Goal: Communication & Community: Answer question/provide support

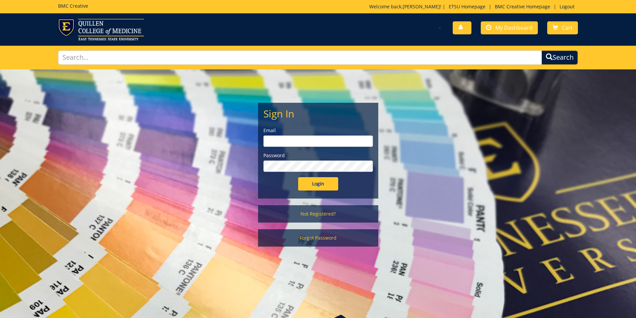
type input "[PERSON_NAME][EMAIL_ADDRESS][DOMAIN_NAME]"
click at [322, 190] on input "Login" at bounding box center [318, 183] width 40 height 13
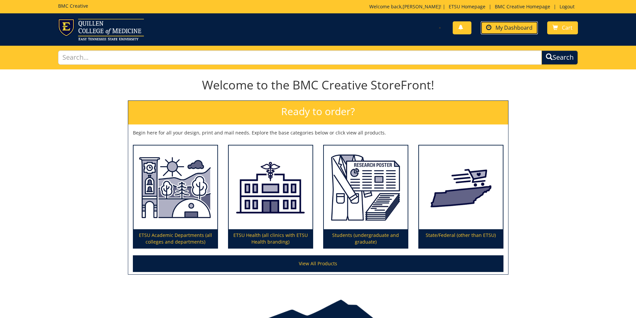
click at [525, 32] on link "My Dashboard" at bounding box center [509, 27] width 57 height 13
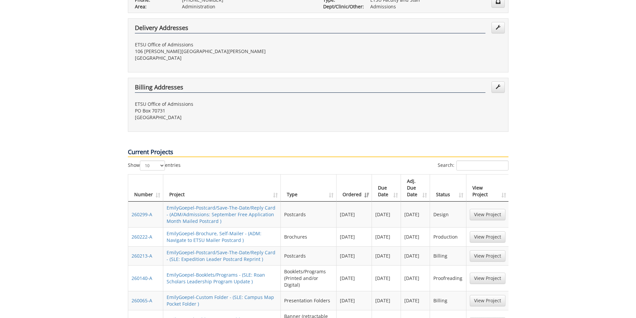
scroll to position [200, 0]
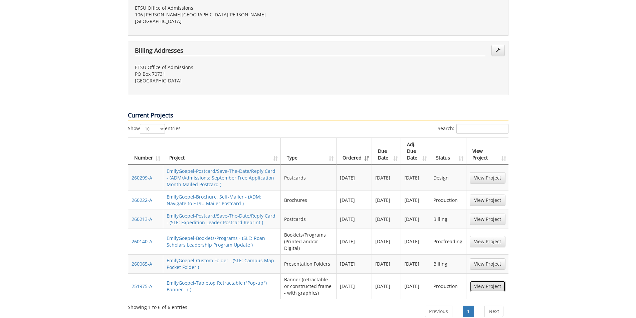
click at [486, 281] on link "View Project" at bounding box center [488, 286] width 36 height 11
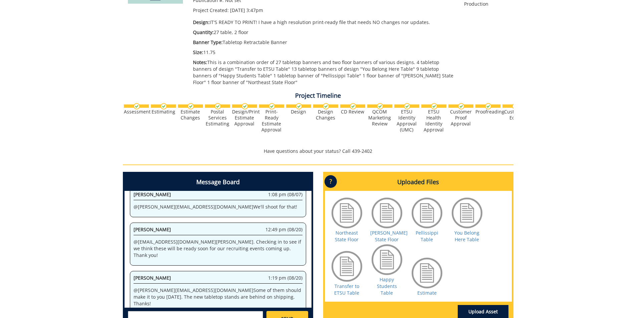
scroll to position [200, 0]
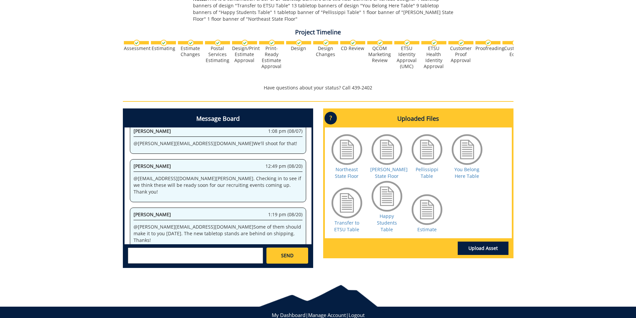
click at [238, 251] on textarea at bounding box center [195, 256] width 135 height 16
click at [234, 251] on textarea "@conleyga@etsu.edu I talked to my team and" at bounding box center [195, 256] width 135 height 16
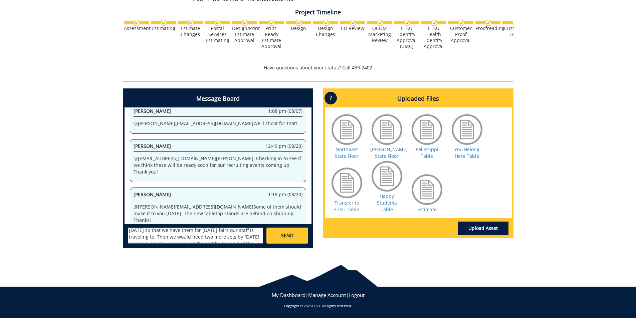
scroll to position [26, 0]
click at [174, 234] on textarea "@conleyga@etsu.edu I talked to my team and we would need to have two sets of ba…" at bounding box center [195, 236] width 135 height 16
click at [147, 239] on textarea "@conleyga@etsu.edu I talked to my team and we would need to have two sets of ba…" at bounding box center [195, 236] width 135 height 16
drag, startPoint x: 209, startPoint y: 234, endPoint x: 219, endPoint y: 233, distance: 10.4
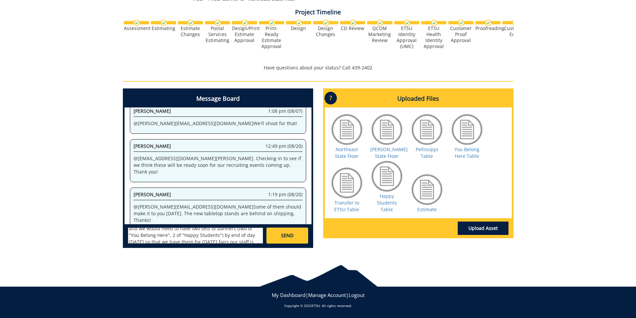
click at [219, 233] on textarea "@conleyga@etsu.edu I talked to my team and we would need to have two sets of ba…" at bounding box center [195, 236] width 135 height 16
click at [220, 233] on textarea "@conleyga@etsu.edu I talked to my team and we would need to have two sets of ba…" at bounding box center [195, 236] width 135 height 16
drag, startPoint x: 206, startPoint y: 232, endPoint x: 221, endPoint y: 237, distance: 15.5
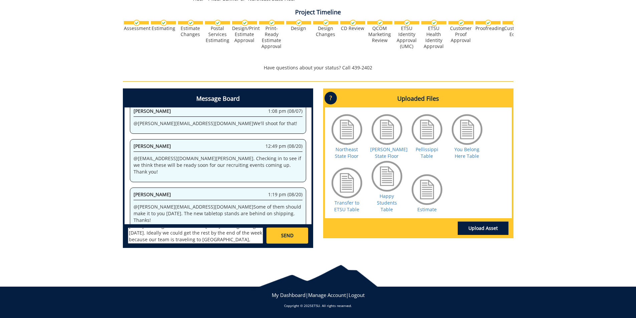
click at [221, 237] on textarea "@conleyga@etsu.edu I talked to my team and we would need to have two sets of ba…" at bounding box center [195, 236] width 135 height 16
drag, startPoint x: 211, startPoint y: 233, endPoint x: 216, endPoint y: 245, distance: 13.2
click at [216, 245] on div "Christopher Talbert ctalbert@stellarstudios.com Steve Schultz sschultz@stellars…" at bounding box center [218, 235] width 187 height 22
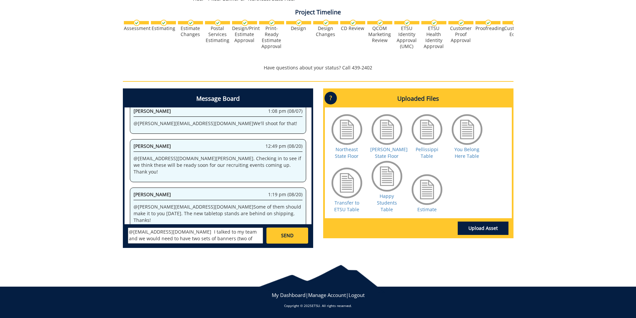
scroll to position [13, 0]
click at [130, 241] on textarea "@conleyga@etsu.edu I talked to my team and we would need to have two sets of ba…" at bounding box center [195, 236] width 135 height 16
drag, startPoint x: 239, startPoint y: 233, endPoint x: 234, endPoint y: 238, distance: 6.8
click at [234, 238] on textarea "@conleyga@etsu.edu I talked to my team and we would need to have two sets of ba…" at bounding box center [195, 236] width 135 height 16
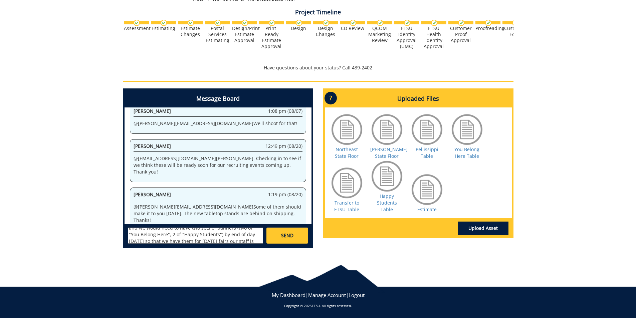
scroll to position [19, 0]
click at [236, 235] on textarea "@conleyga@etsu.edu I talked to my team and we would need to have two sets of ba…" at bounding box center [195, 236] width 135 height 16
click at [239, 240] on textarea "@conleyga@etsu.edu I talked to my team and we would need to have two sets of ba…" at bounding box center [195, 236] width 135 height 16
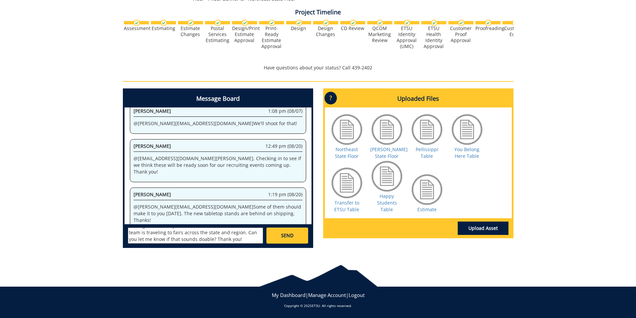
type textarea "@conleyga@etsu.edu I talked to my team and we would need to have two sets of ba…"
click at [285, 240] on link "SEND" at bounding box center [286, 236] width 41 height 16
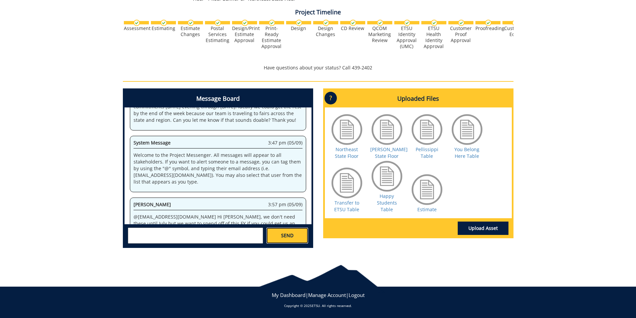
scroll to position [80207, 0]
